Goal: Information Seeking & Learning: Learn about a topic

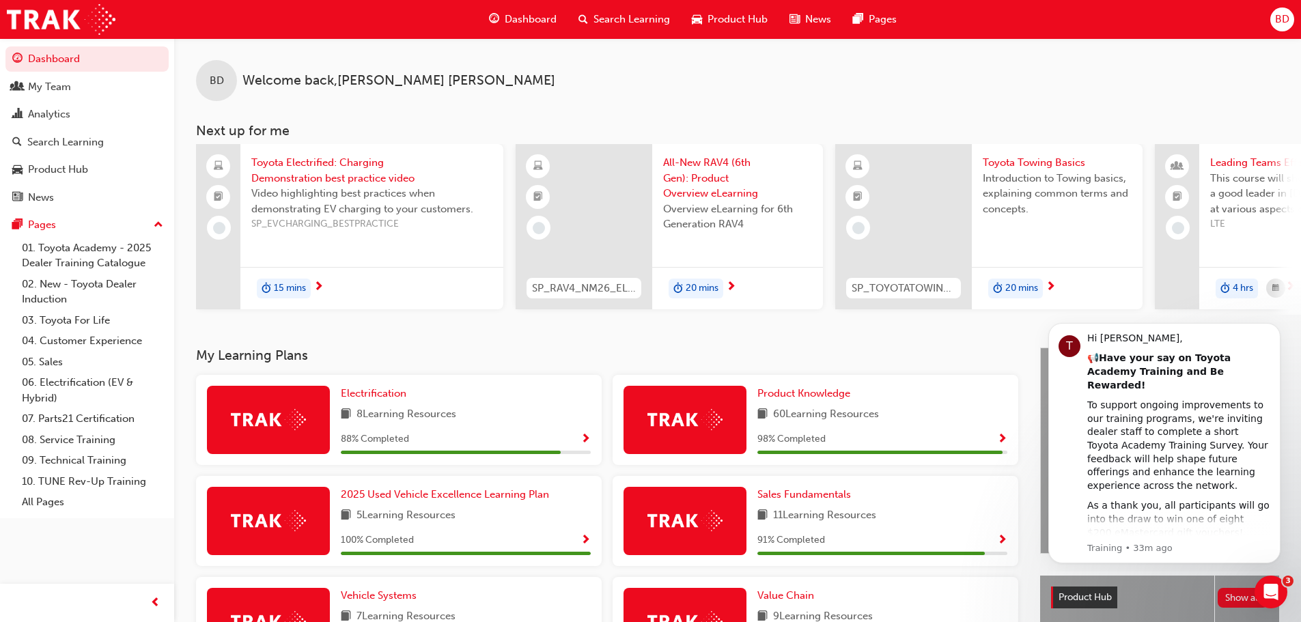
click at [609, 17] on span "Search Learning" at bounding box center [631, 20] width 76 height 16
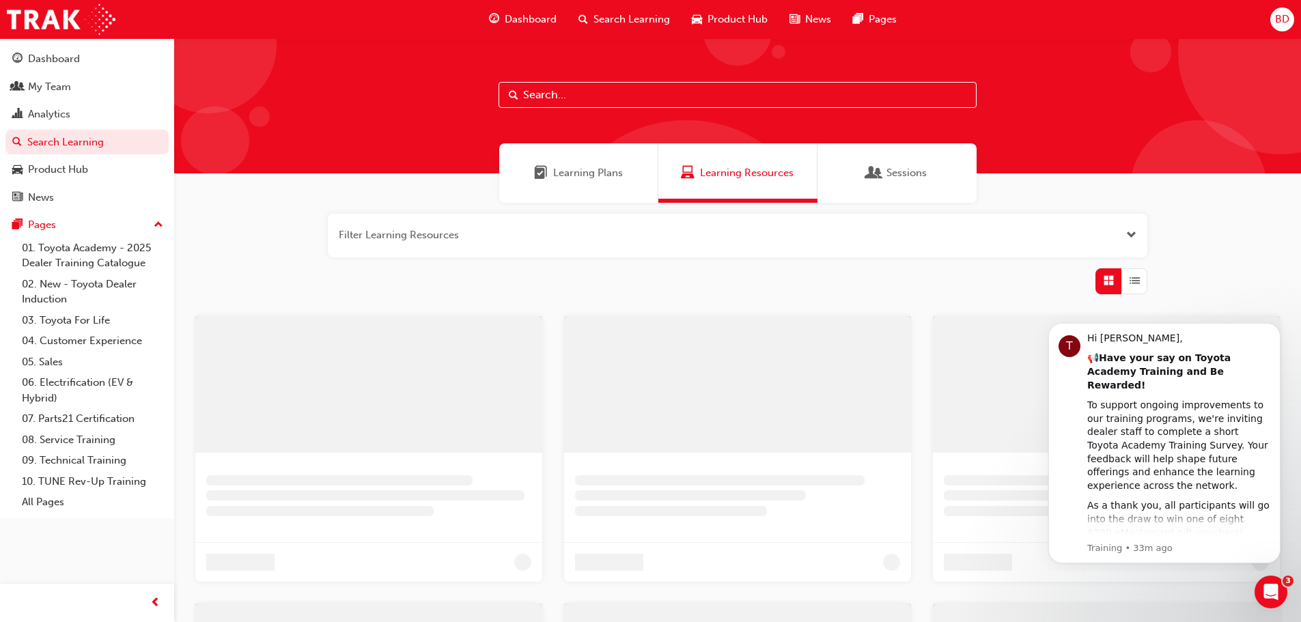
click at [551, 93] on input "text" at bounding box center [738, 95] width 478 height 26
type input "corolla"
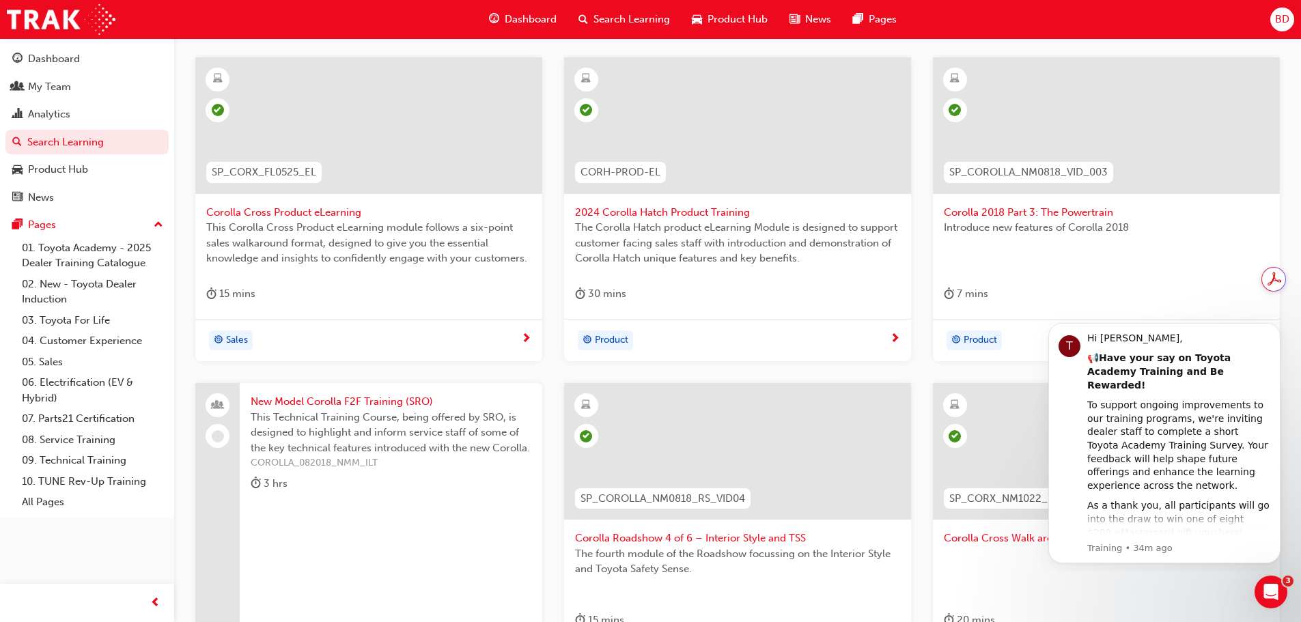
click at [349, 462] on span "COROLLA_082018_NMM_ILT" at bounding box center [391, 464] width 281 height 16
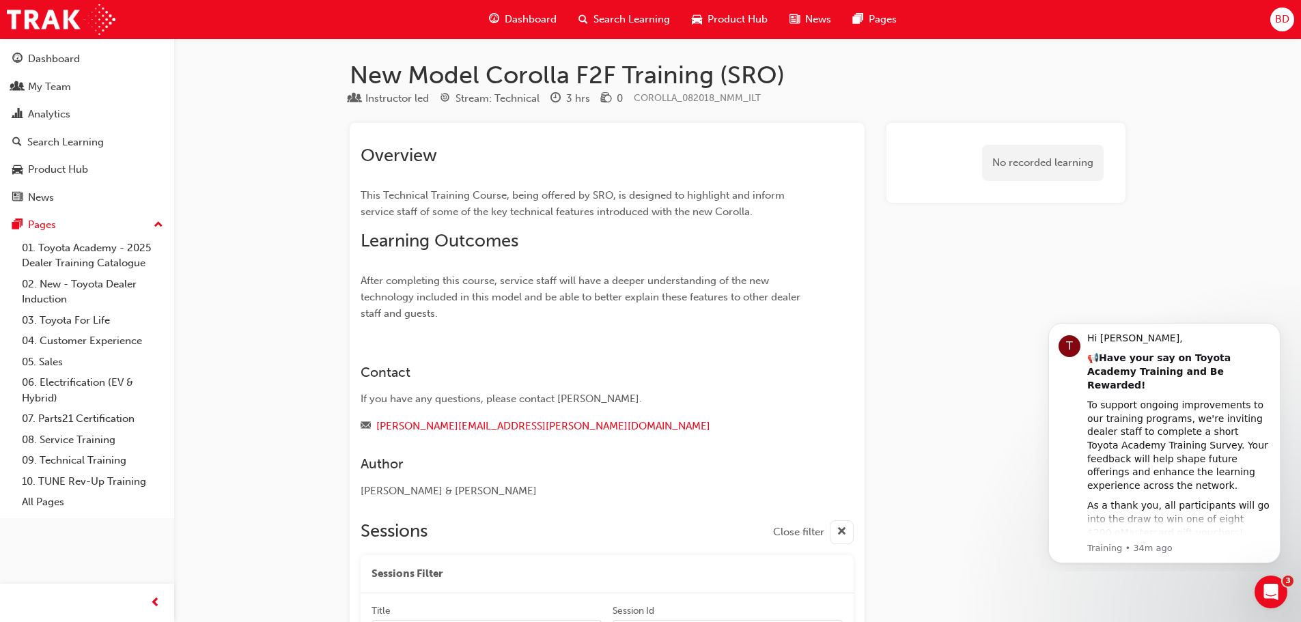
click at [1079, 145] on div "No recorded learning" at bounding box center [1043, 163] width 122 height 36
click at [1069, 160] on div "No recorded learning" at bounding box center [1043, 163] width 122 height 36
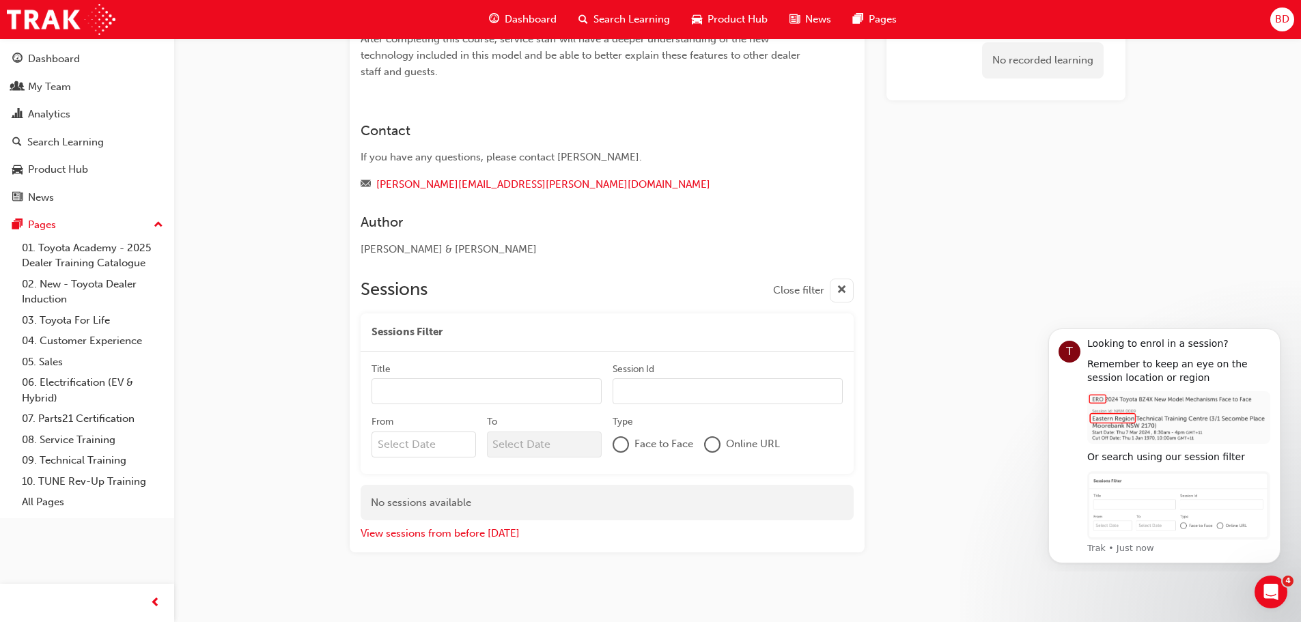
scroll to position [250, 0]
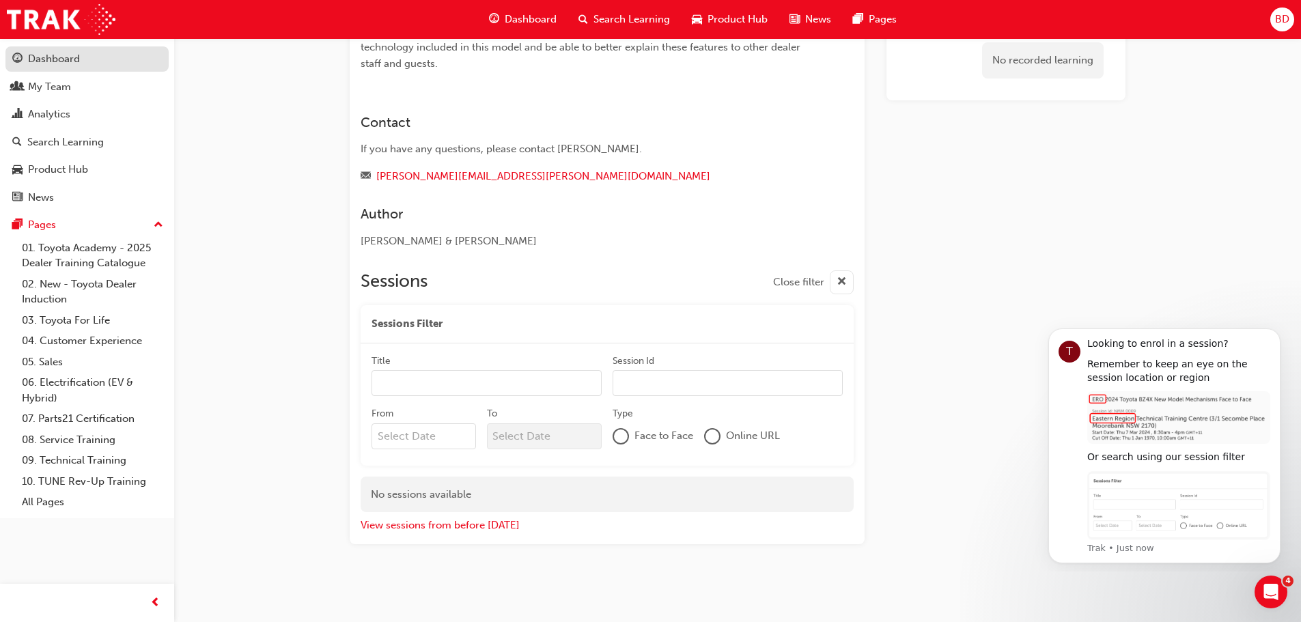
click at [44, 50] on link "Dashboard" at bounding box center [86, 58] width 163 height 25
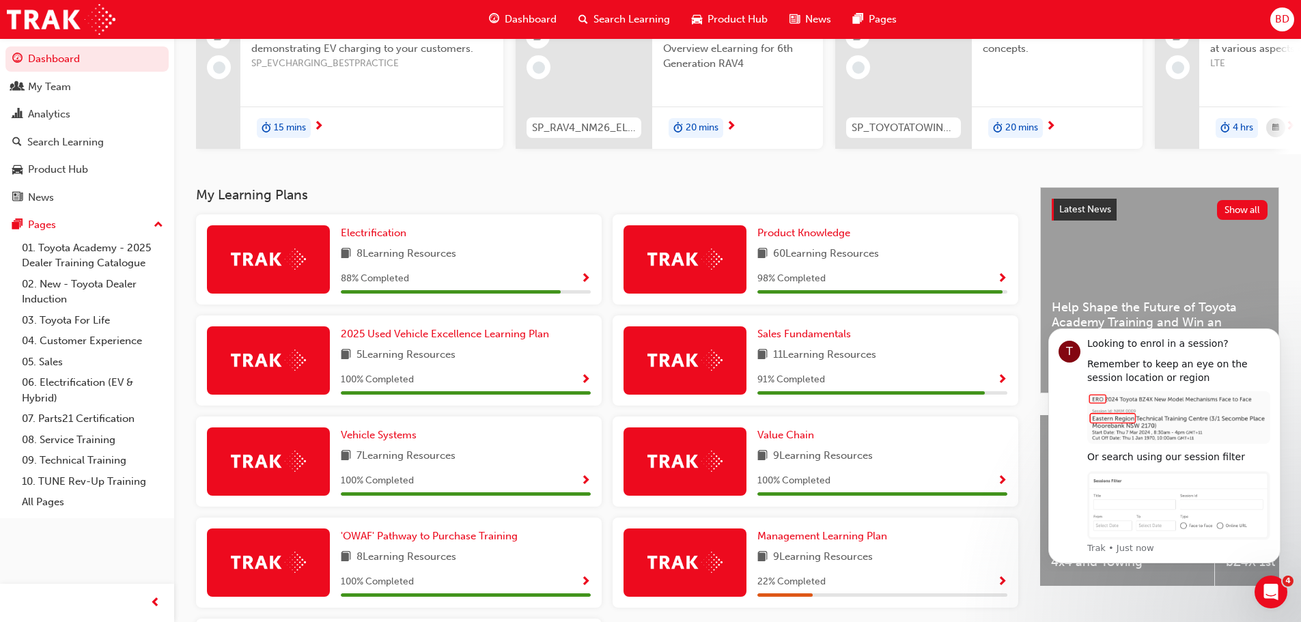
scroll to position [144, 0]
